Goal: Task Accomplishment & Management: Manage account settings

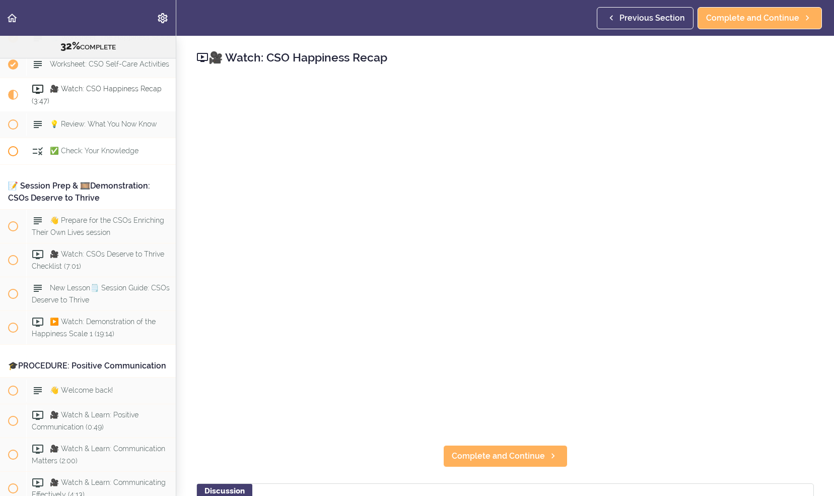
scroll to position [2418, 0]
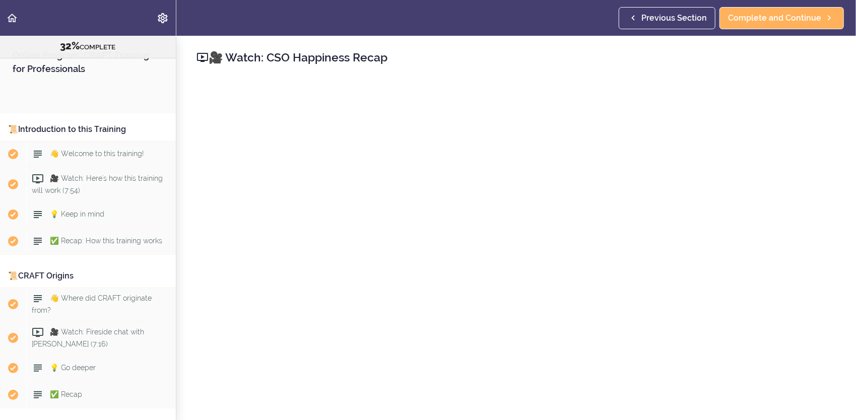
scroll to position [2391, 0]
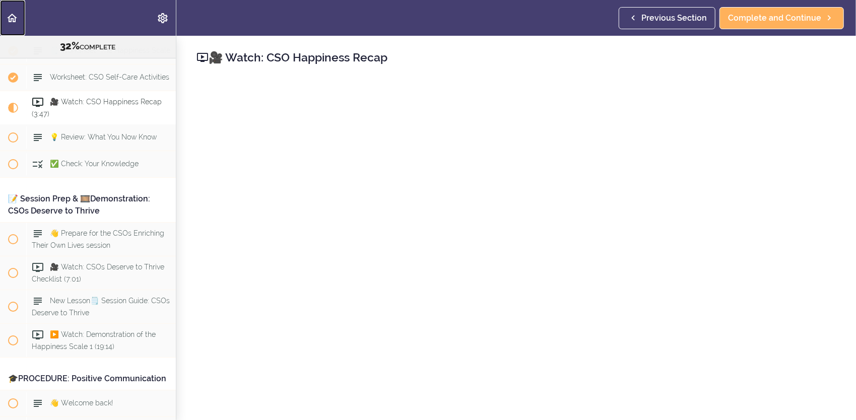
click at [14, 17] on icon "Back to course curriculum" at bounding box center [12, 18] width 12 height 12
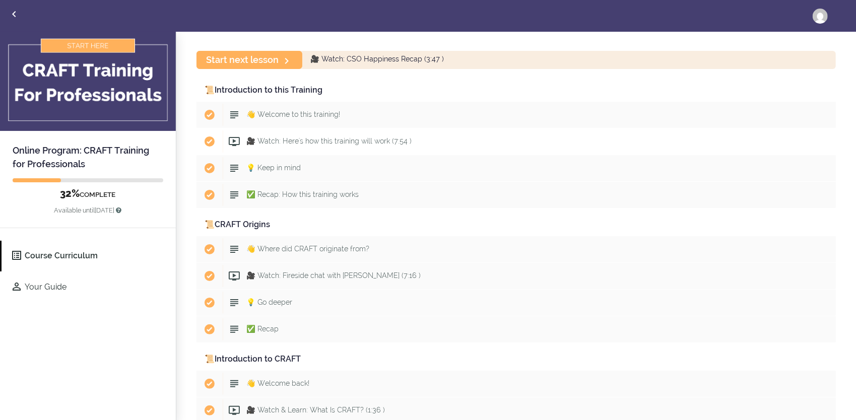
scroll to position [50, 0]
click at [819, 12] on img at bounding box center [820, 16] width 15 height 15
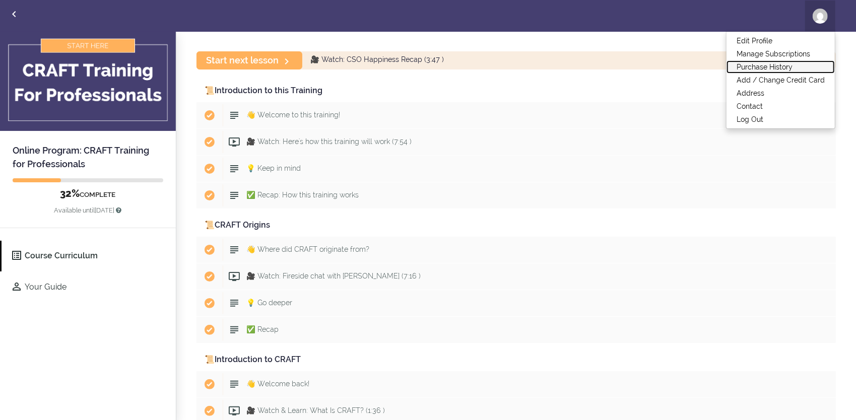
click at [783, 67] on link "Purchase History" at bounding box center [780, 66] width 108 height 13
